Goal: Check status: Check status

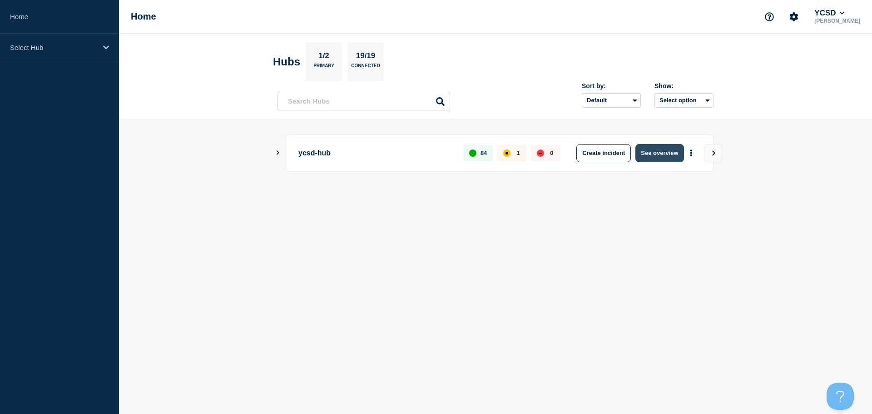
click at [660, 159] on button "See overview" at bounding box center [660, 153] width 48 height 18
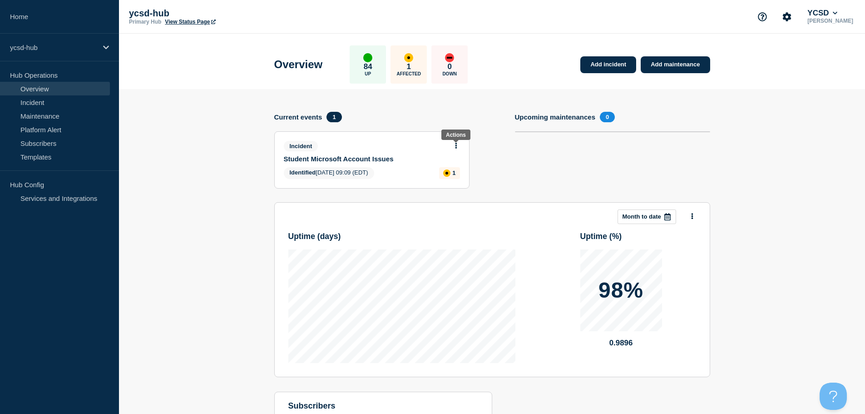
click at [456, 145] on icon at bounding box center [456, 146] width 2 height 6
click at [465, 168] on link "View incident" at bounding box center [452, 167] width 37 height 7
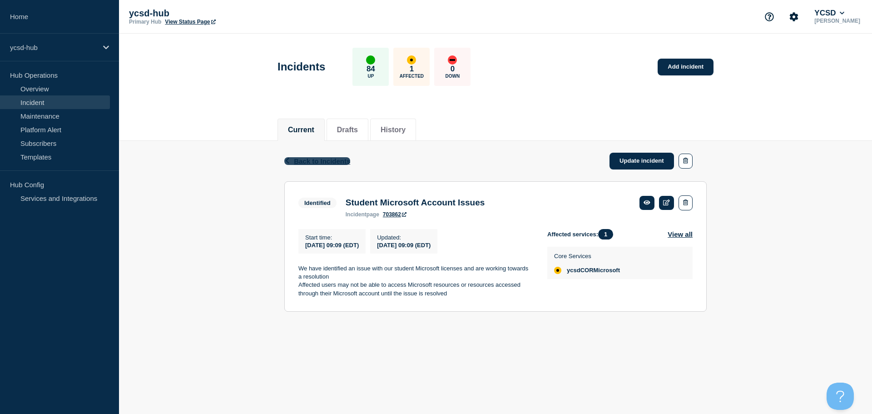
click at [325, 162] on span "Back to Incidents" at bounding box center [322, 161] width 56 height 8
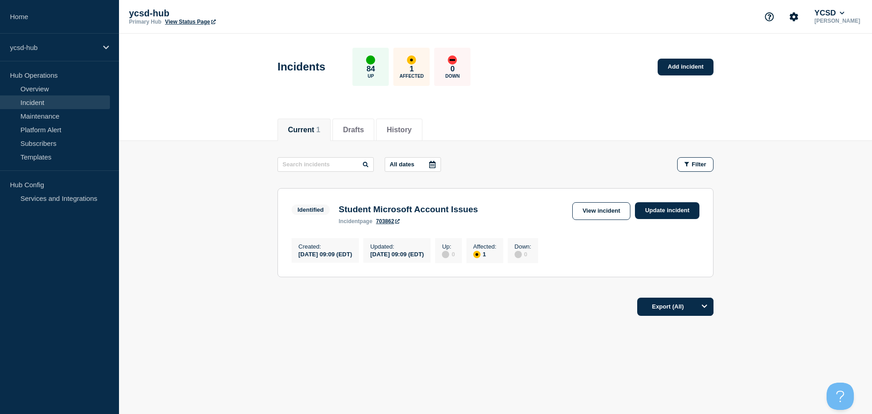
click at [389, 223] on link "703862" at bounding box center [388, 221] width 24 height 6
